Goal: Navigation & Orientation: Go to known website

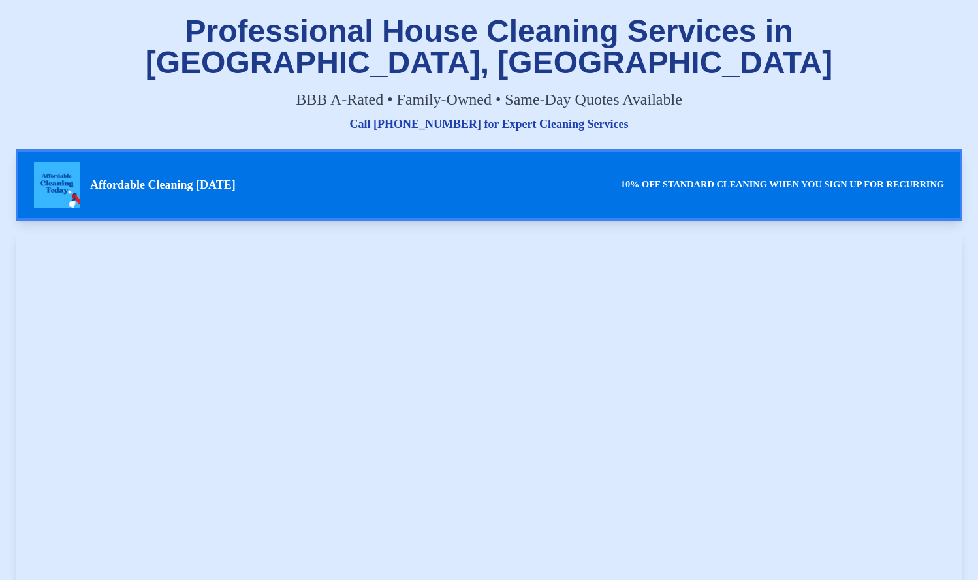
click at [207, 176] on span "Affordable Cleaning [DATE]" at bounding box center [163, 185] width 146 height 18
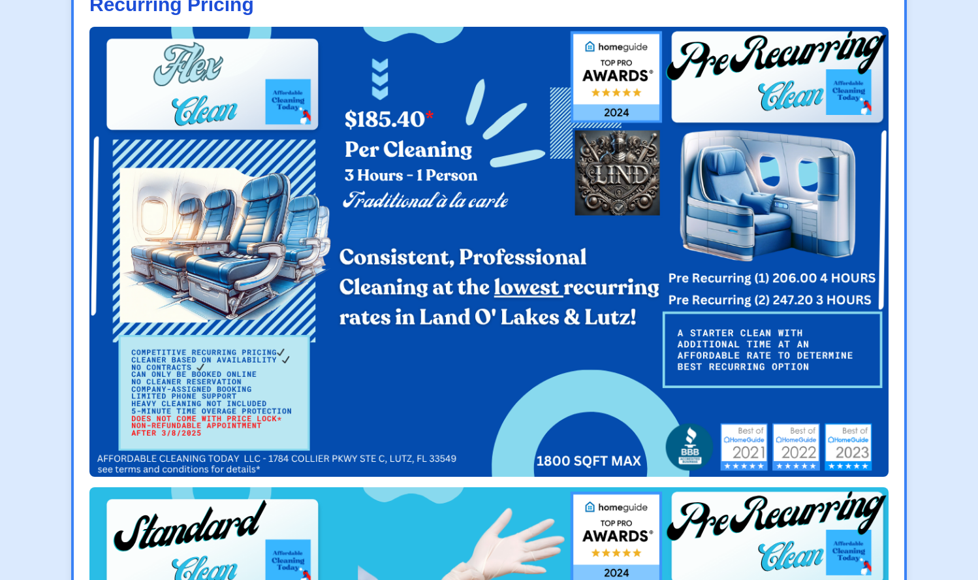
scroll to position [1433, 0]
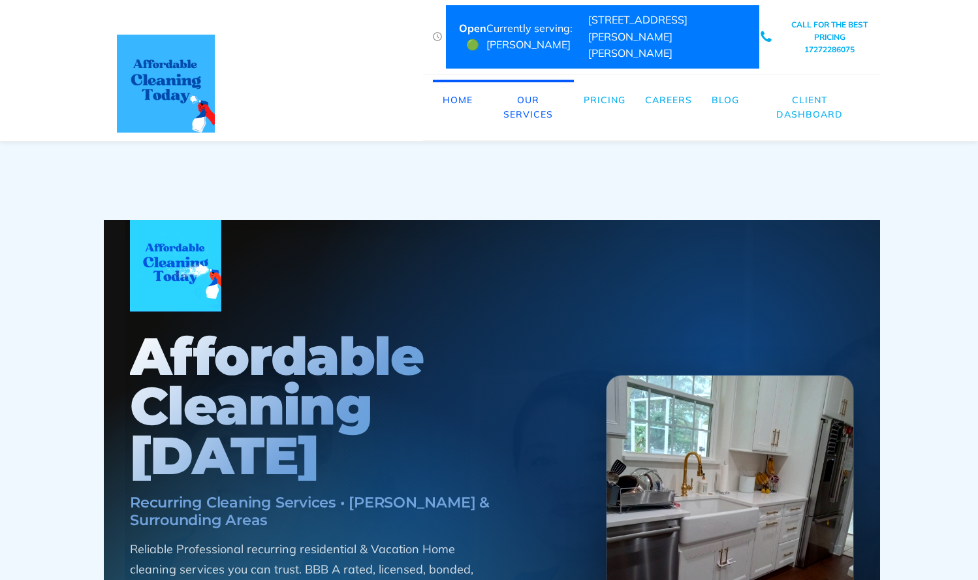
click at [157, 82] on img at bounding box center [166, 84] width 98 height 98
